Goal: Transaction & Acquisition: Purchase product/service

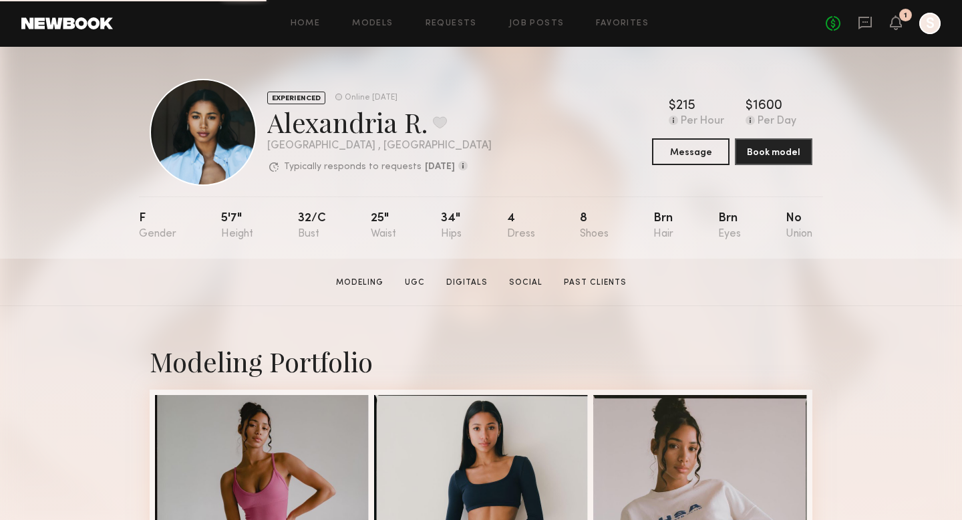
click at [934, 32] on div at bounding box center [930, 23] width 21 height 21
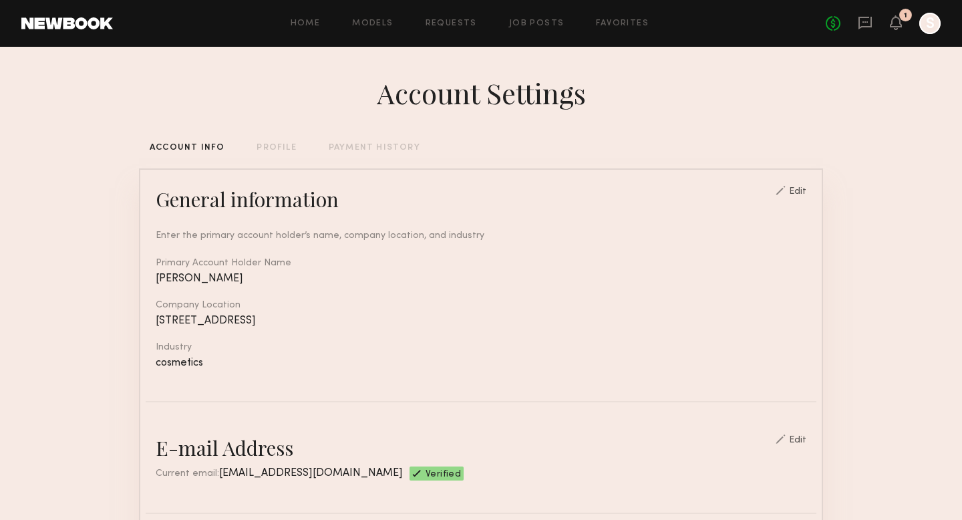
click at [932, 31] on div at bounding box center [930, 23] width 21 height 21
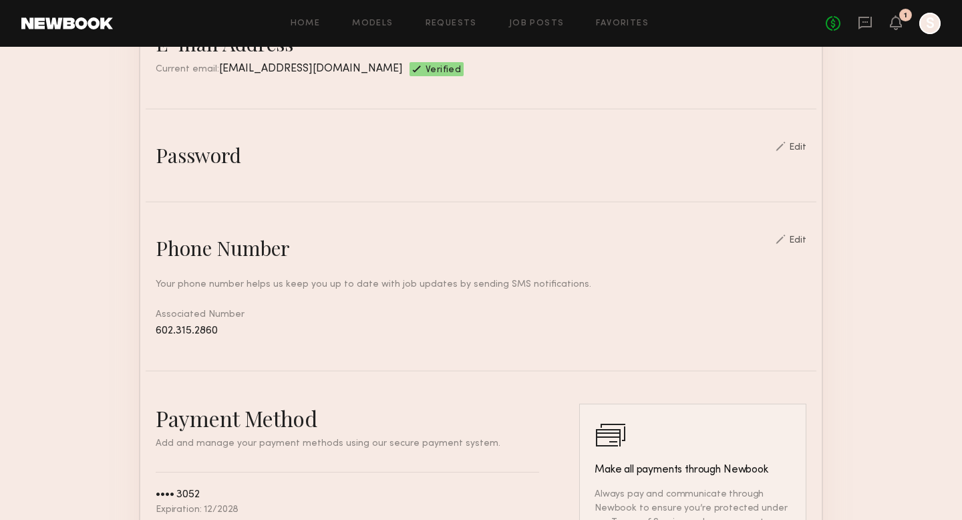
scroll to position [372, 0]
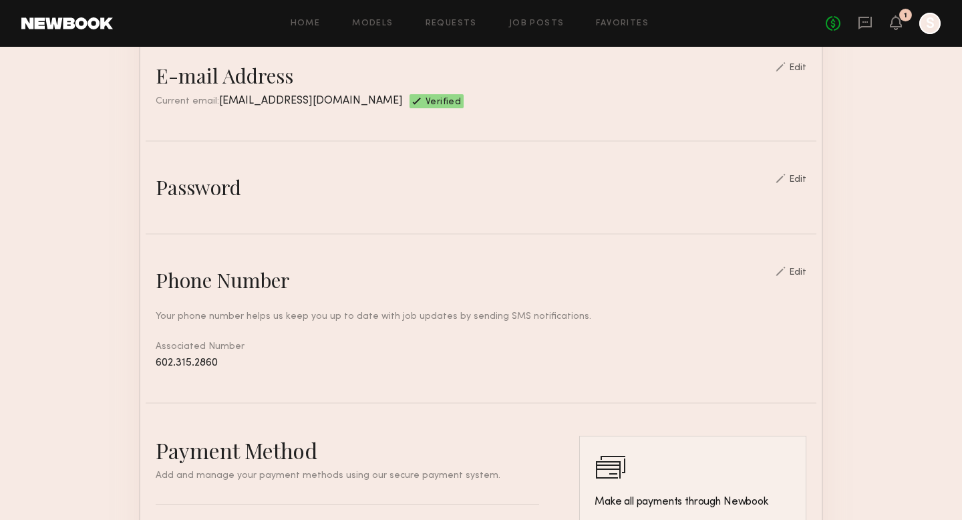
click at [802, 174] on div "Edit" at bounding box center [791, 179] width 31 height 11
click at [803, 175] on div "Edit" at bounding box center [797, 179] width 17 height 9
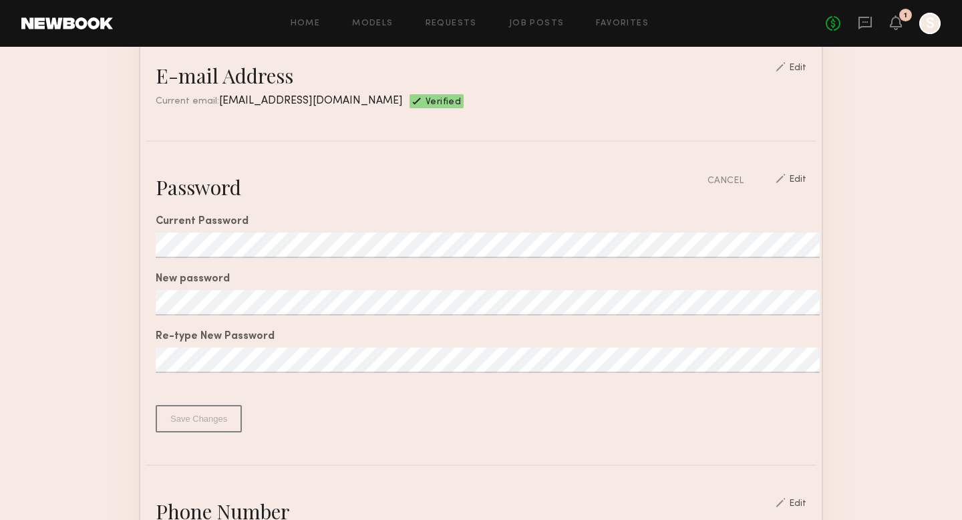
click at [891, 189] on section "Account Settings ACCOUNT INFO PROFILE PAYMENT HISTORY General information Edit …" at bounding box center [481, 393] width 962 height 1436
click at [738, 176] on div "CANCEL" at bounding box center [726, 181] width 36 height 14
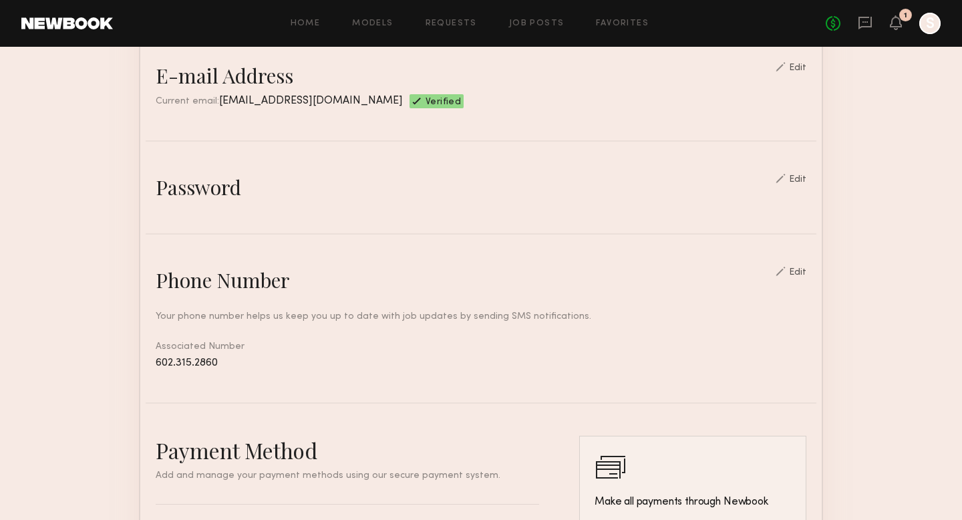
click at [938, 13] on icon "S" at bounding box center [930, 23] width 21 height 21
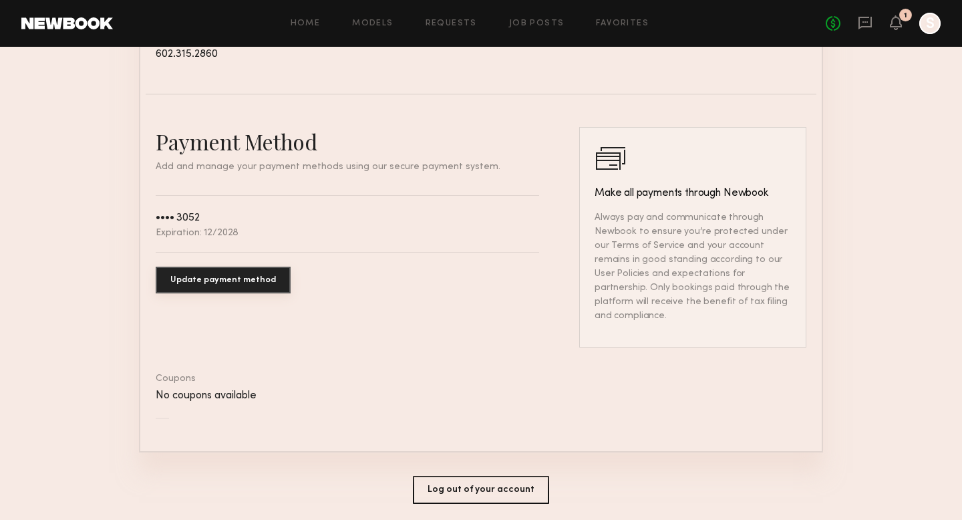
scroll to position [714, 0]
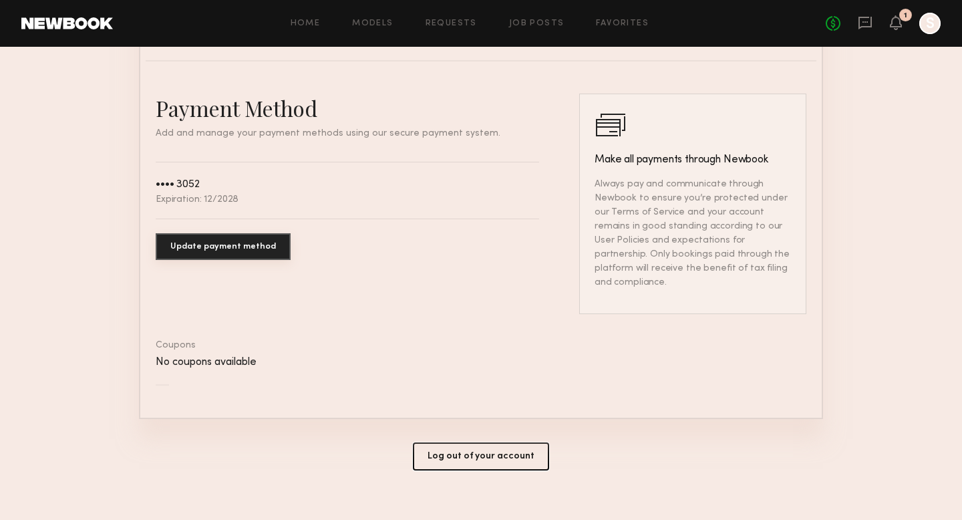
click at [491, 442] on button "Log out of your account" at bounding box center [481, 456] width 136 height 28
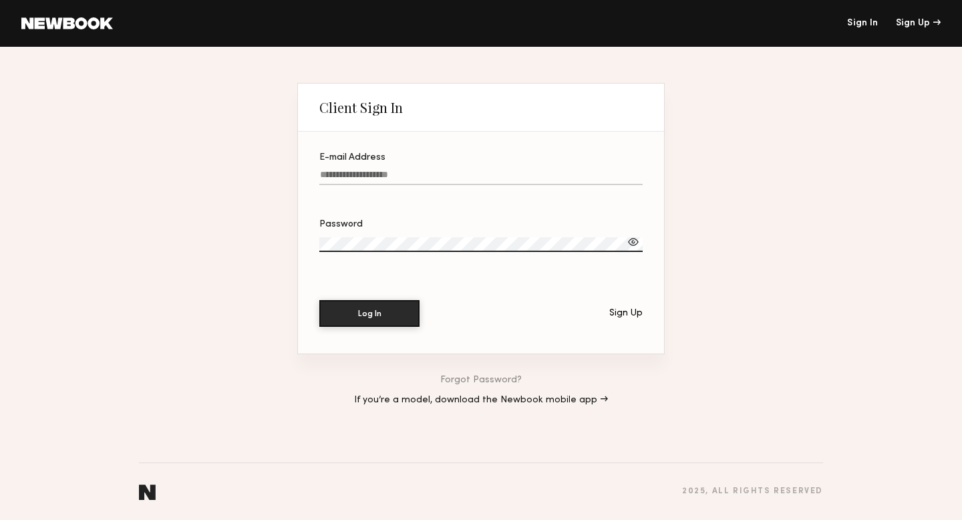
click at [430, 173] on input "E-mail Address" at bounding box center [480, 177] width 323 height 15
type input "**********"
click at [636, 241] on div at bounding box center [633, 241] width 13 height 13
click at [370, 313] on button "Log In" at bounding box center [369, 312] width 100 height 27
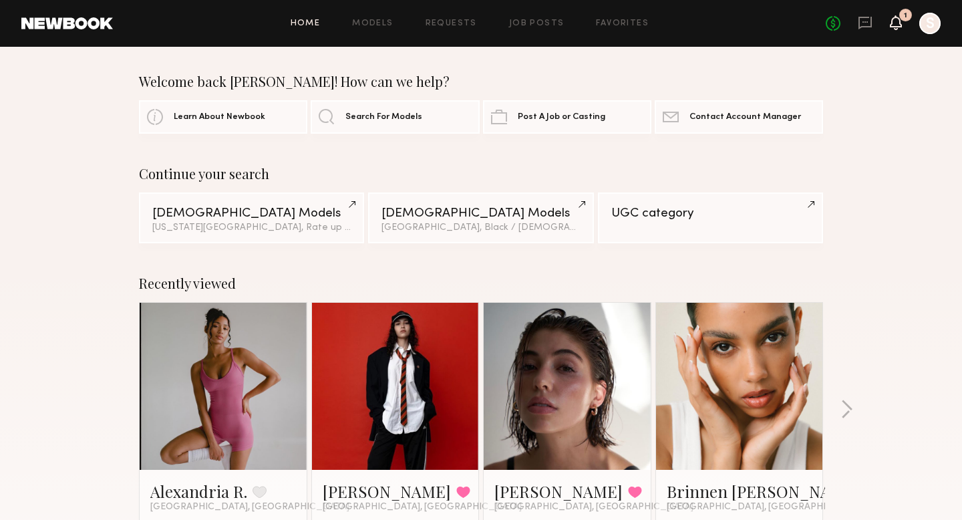
click at [897, 23] on icon at bounding box center [896, 21] width 11 height 9
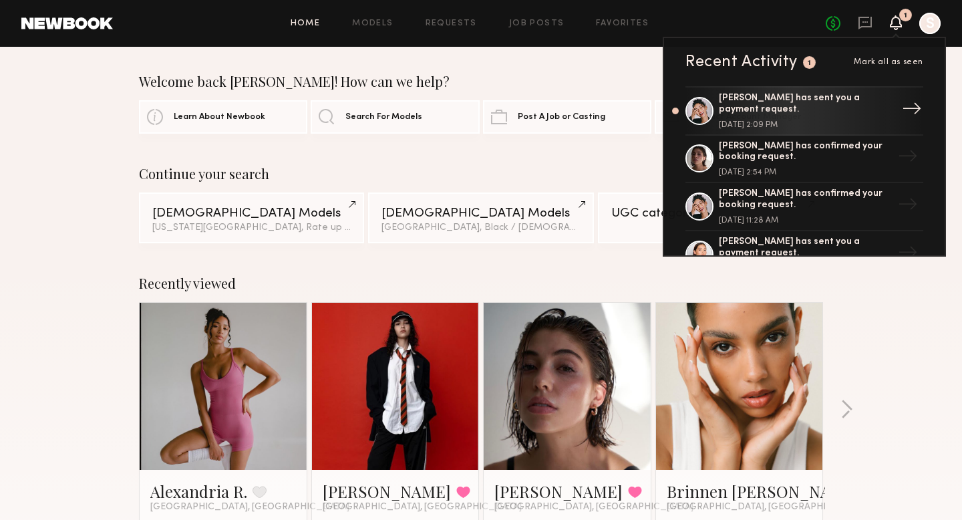
click at [850, 120] on div "[PERSON_NAME] has sent you a payment request. [DATE] 2:09 PM" at bounding box center [806, 111] width 174 height 36
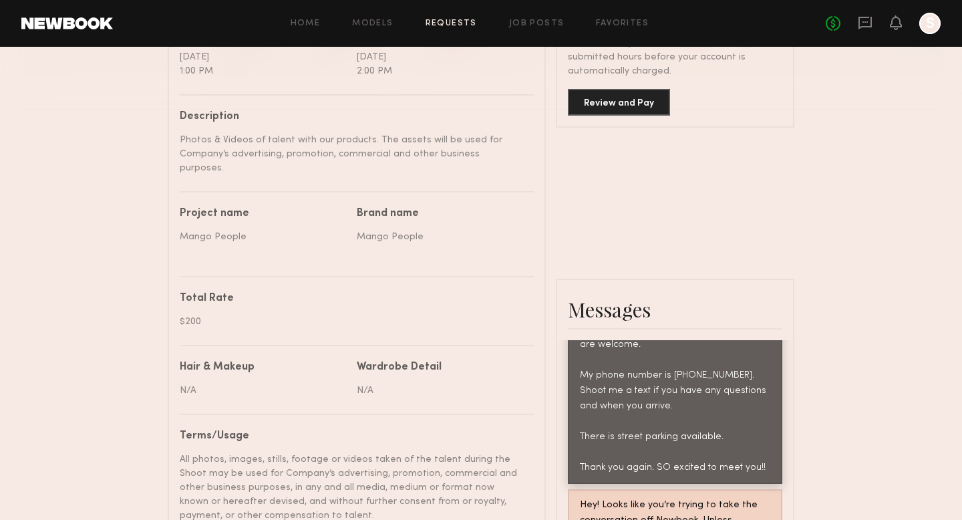
scroll to position [1585, 0]
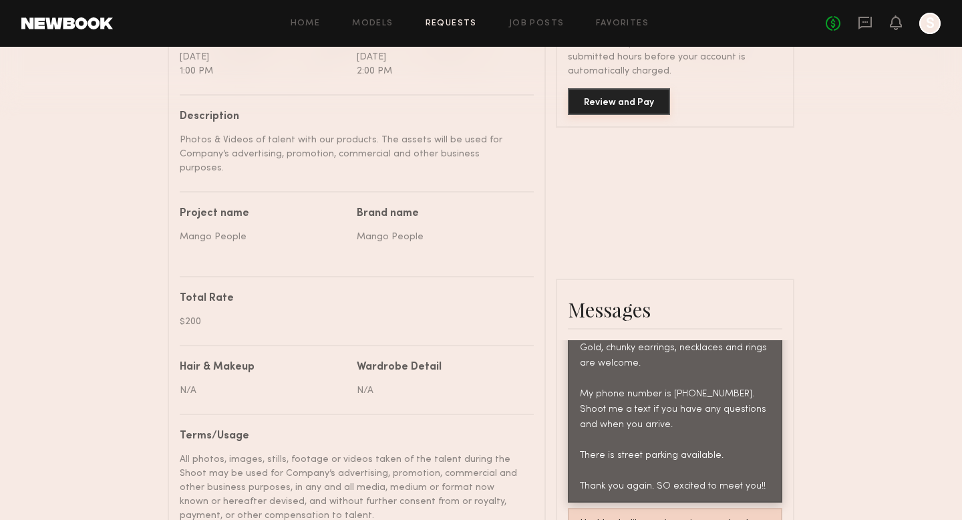
click at [642, 94] on button "Review and Pay" at bounding box center [619, 101] width 102 height 27
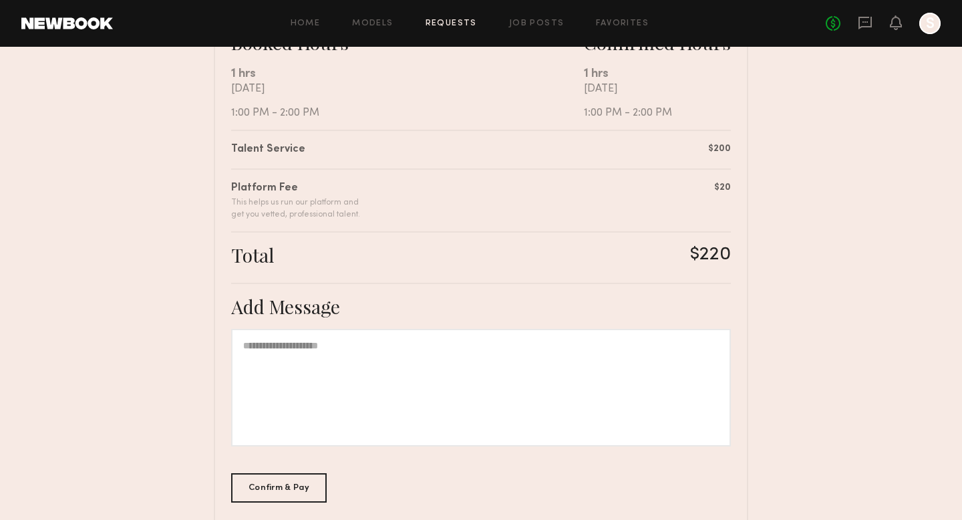
scroll to position [334, 0]
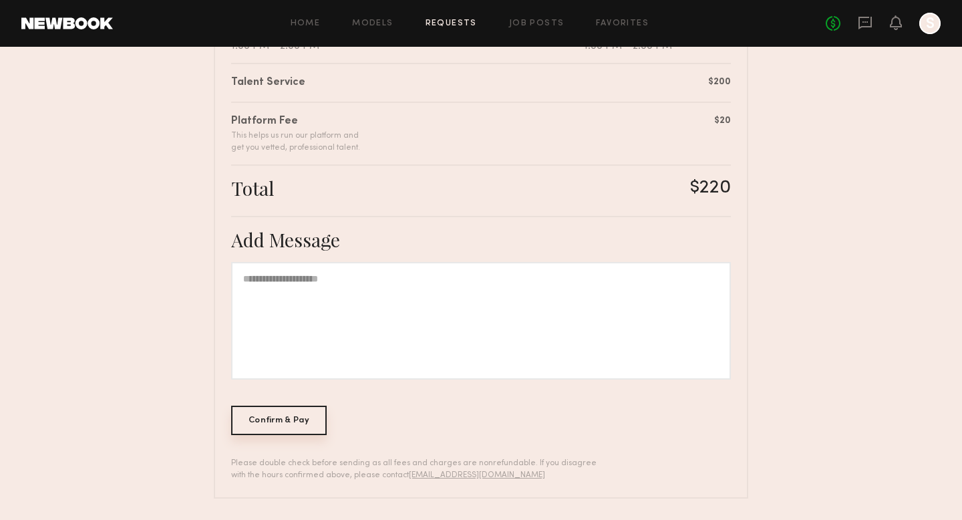
click at [297, 421] on div "Confirm & Pay" at bounding box center [279, 420] width 96 height 29
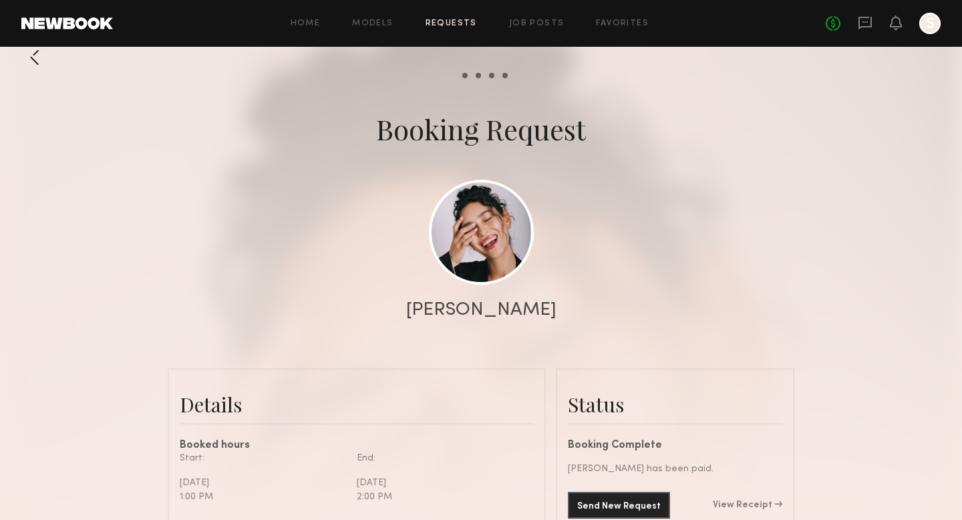
scroll to position [14, 0]
click at [866, 21] on icon at bounding box center [865, 21] width 5 height 1
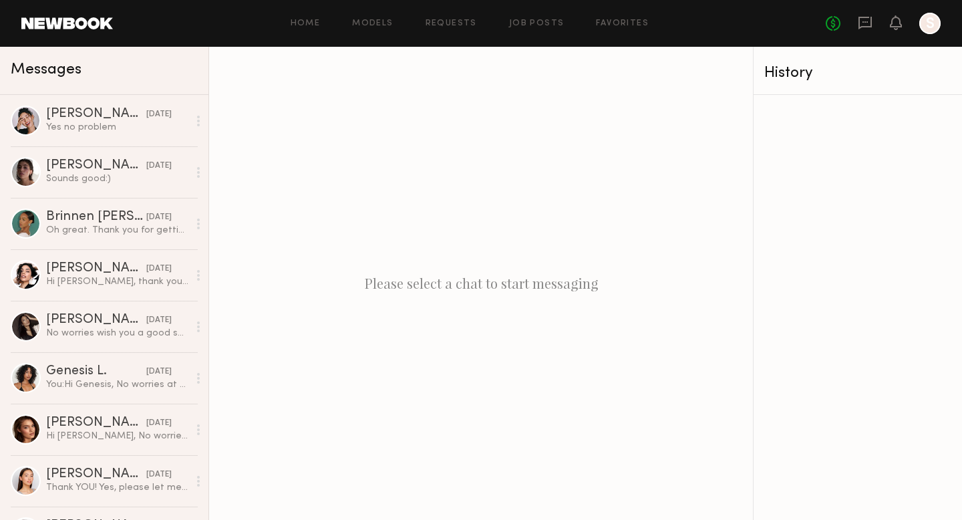
click at [931, 27] on div at bounding box center [930, 23] width 21 height 21
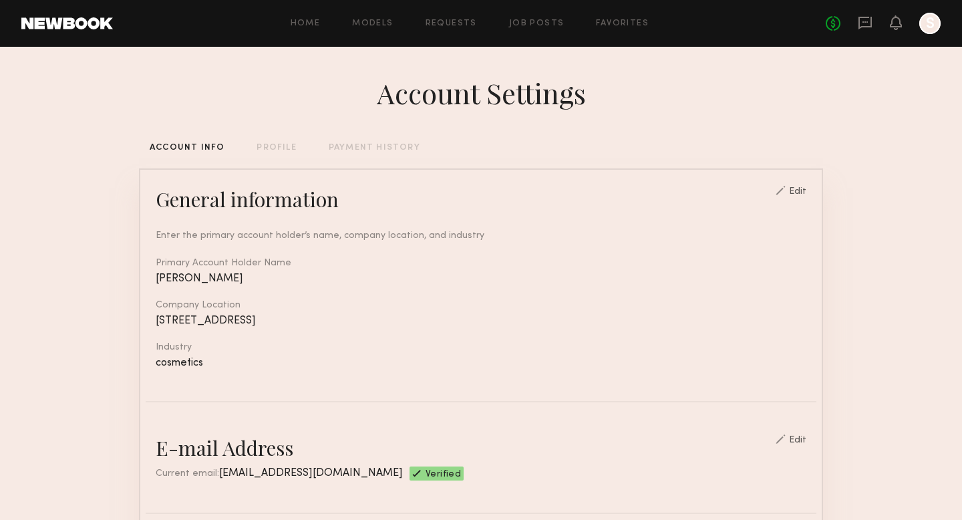
click at [935, 26] on div at bounding box center [930, 23] width 21 height 21
